Goal: Task Accomplishment & Management: Complete application form

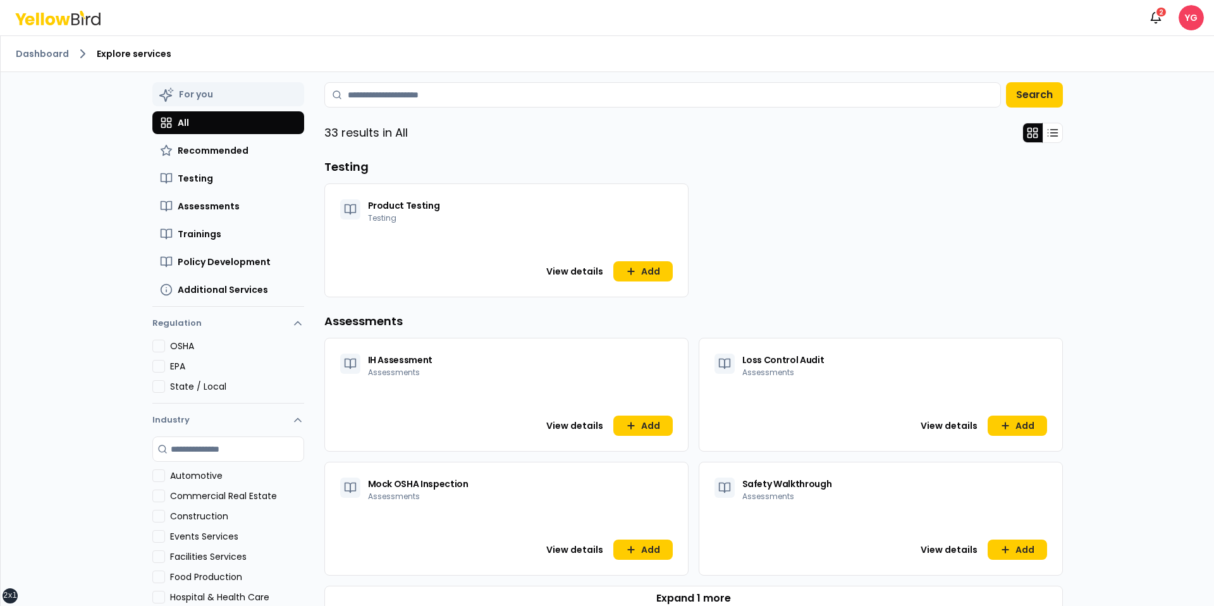
click at [68, 207] on div "Dashboard Explore services For you All Recommended Testing Assessments Training…" at bounding box center [608, 321] width 1214 height 570
click at [188, 95] on button "For you" at bounding box center [228, 94] width 152 height 24
click at [99, 116] on div "Dashboard Explore services For you All Recommended Testing Assessments Training…" at bounding box center [608, 321] width 1214 height 570
click at [175, 154] on button "Recommended" at bounding box center [228, 150] width 152 height 23
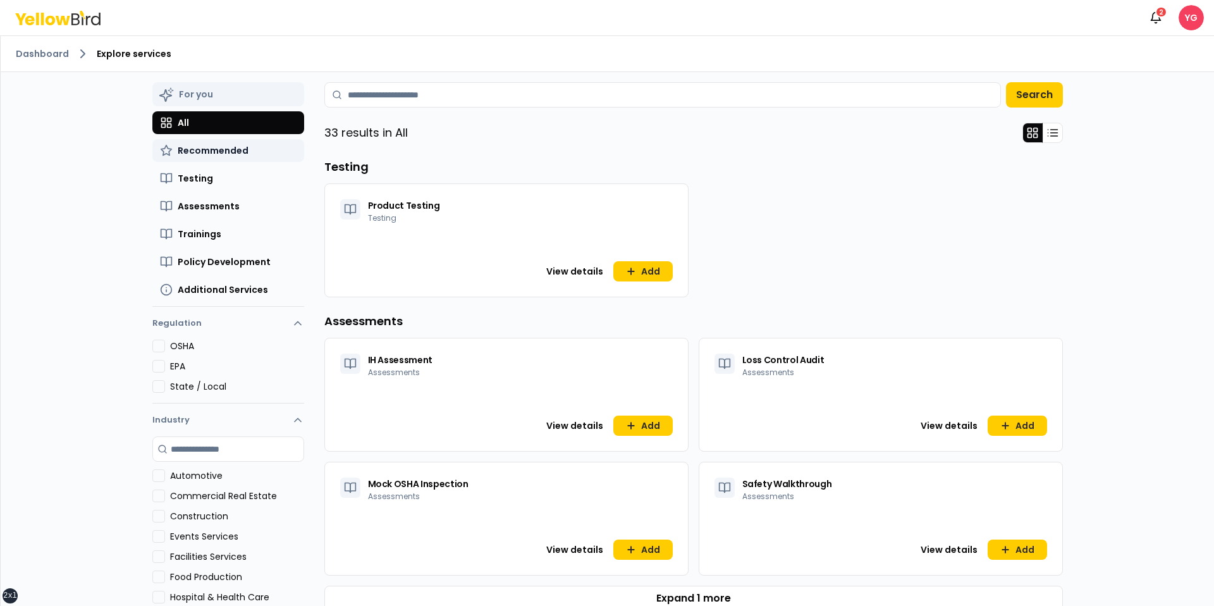
click at [197, 147] on span "Recommended" at bounding box center [213, 150] width 71 height 13
click at [208, 127] on button "All" at bounding box center [228, 122] width 152 height 23
click at [208, 107] on div "For you All Recommended Testing Assessments Trainings Policy Development Additi…" at bounding box center [228, 191] width 152 height 219
click at [208, 97] on button "For you" at bounding box center [228, 94] width 152 height 24
click at [187, 109] on div "For you All Recommended Testing Assessments Trainings Policy Development Additi…" at bounding box center [228, 191] width 152 height 219
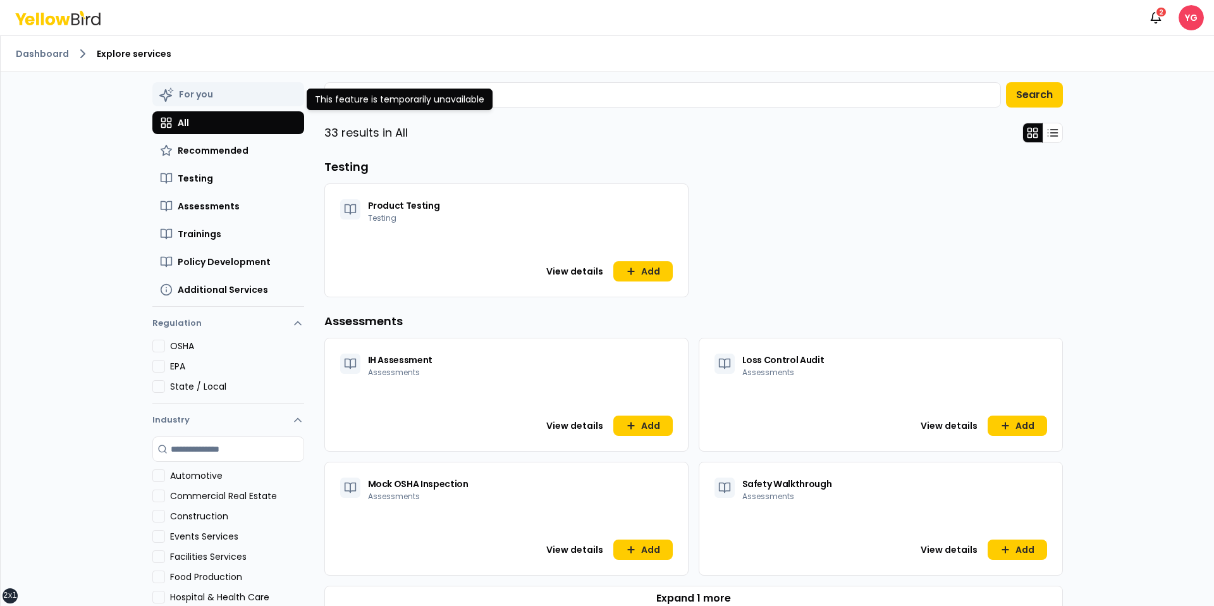
click at [200, 95] on button "For you" at bounding box center [228, 94] width 152 height 24
click at [195, 147] on span "Recommended" at bounding box center [213, 150] width 71 height 13
click at [195, 183] on span "Testing" at bounding box center [195, 178] width 35 height 13
click at [194, 206] on span "Assessments" at bounding box center [209, 206] width 62 height 13
click at [192, 228] on span "Trainings" at bounding box center [200, 234] width 44 height 13
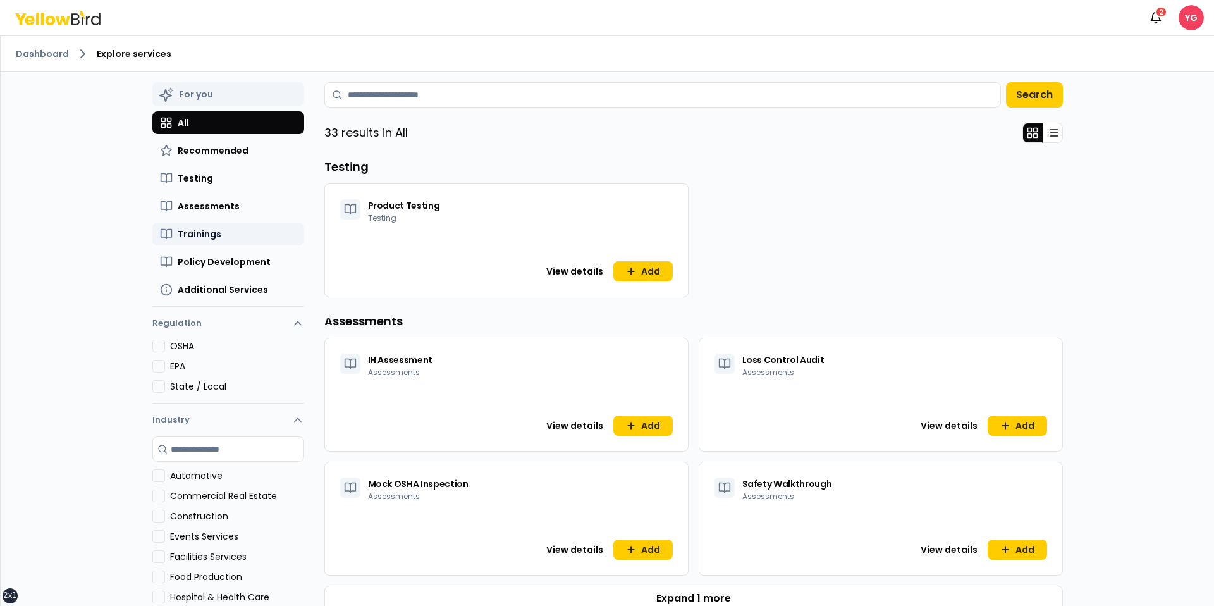
click at [192, 228] on span "Trainings" at bounding box center [200, 234] width 44 height 13
